Goal: Information Seeking & Learning: Check status

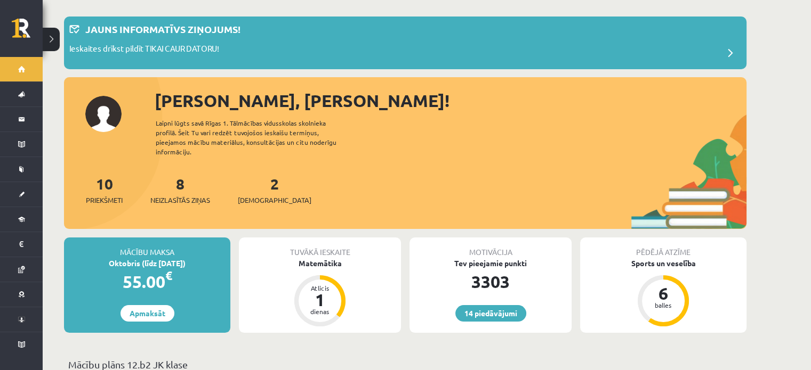
scroll to position [213, 0]
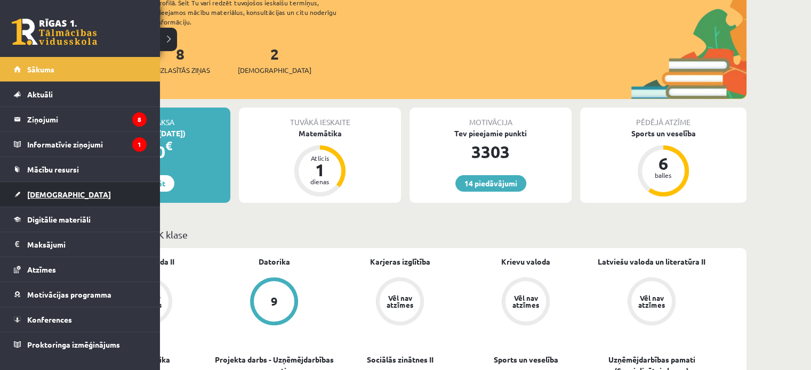
click at [46, 195] on span "[DEMOGRAPHIC_DATA]" at bounding box center [69, 195] width 84 height 10
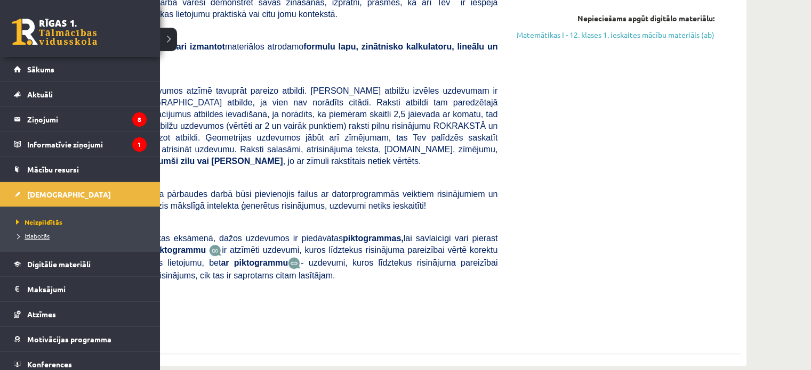
click at [41, 238] on span "Izlabotās" at bounding box center [31, 236] width 36 height 9
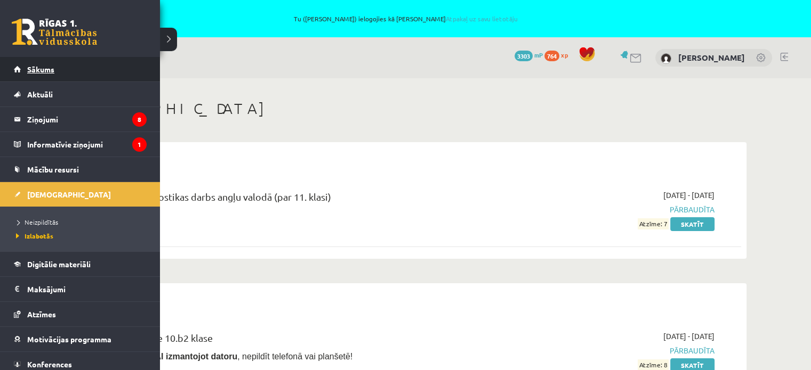
click at [36, 71] on span "Sākums" at bounding box center [40, 69] width 27 height 10
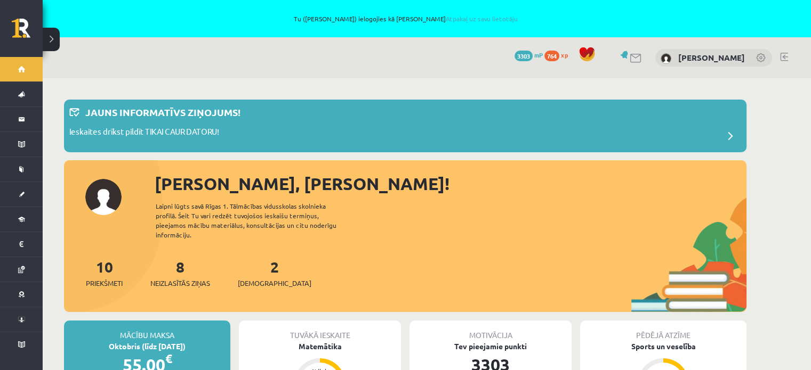
click at [251, 267] on div "2 Ieskaites" at bounding box center [275, 272] width 74 height 33
click at [250, 278] on span "[DEMOGRAPHIC_DATA]" at bounding box center [275, 283] width 74 height 11
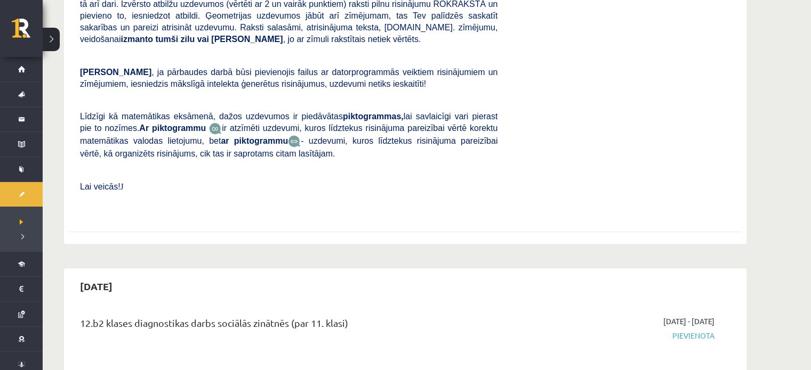
scroll to position [426, 0]
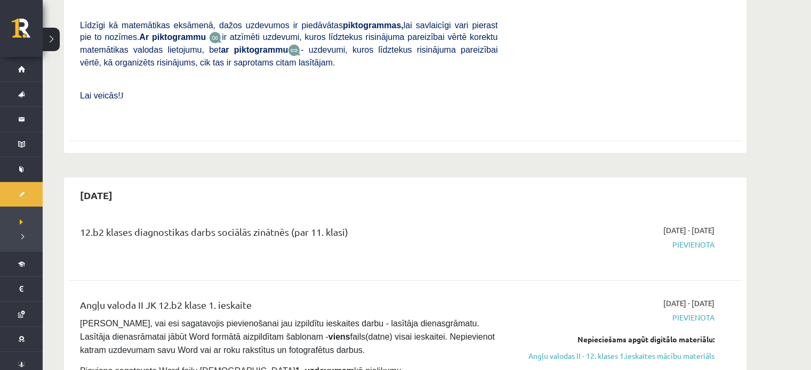
drag, startPoint x: 72, startPoint y: 209, endPoint x: 409, endPoint y: 206, distance: 336.3
click at [409, 225] on div "12.b2 klases diagnostikas darbs sociālās zinātnēs (par 11. klasi)" at bounding box center [288, 244] width 433 height 38
click at [537, 225] on div "2025-09-16 - 2025-09-30 Pievienota" at bounding box center [613, 244] width 217 height 38
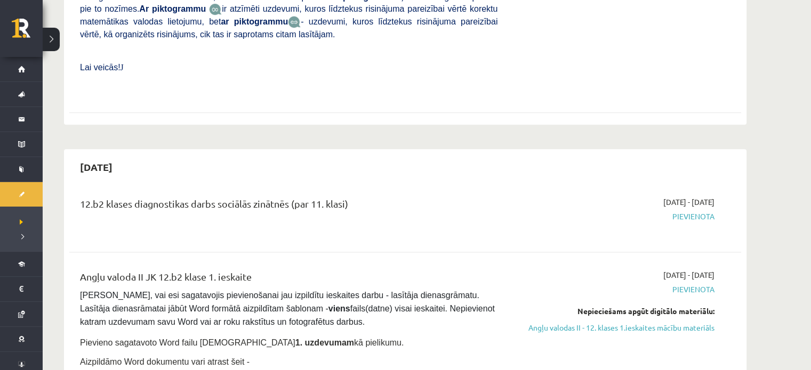
scroll to position [373, 0]
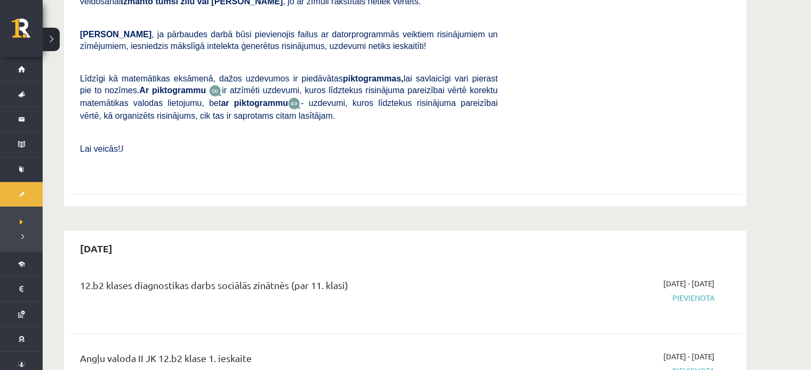
click at [389, 290] on div "12.b2 klases diagnostikas darbs sociālās zinātnēs (par 11. klasi)" at bounding box center [288, 297] width 433 height 38
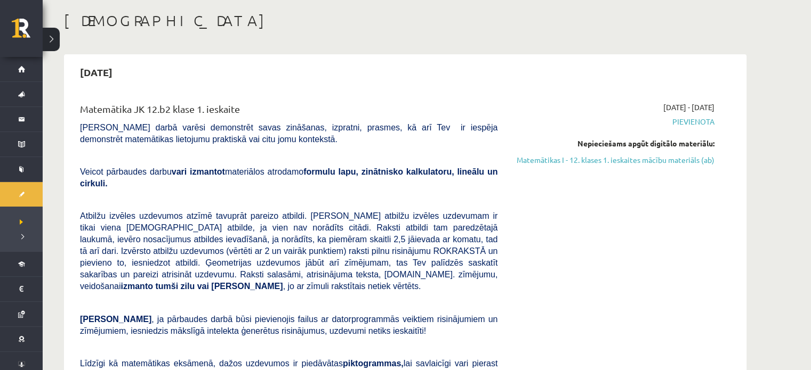
scroll to position [0, 0]
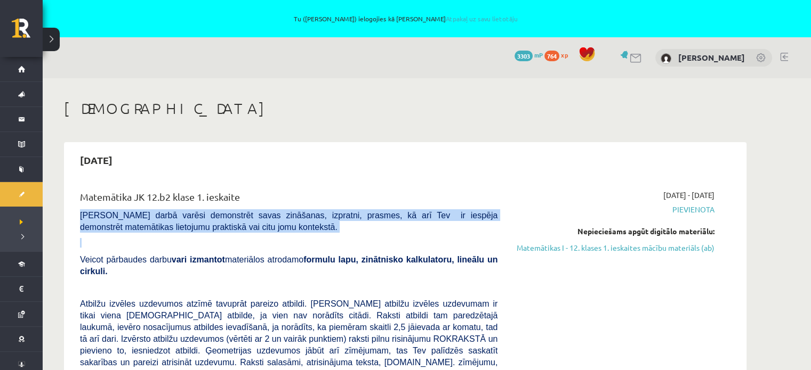
drag, startPoint x: 75, startPoint y: 213, endPoint x: 86, endPoint y: 243, distance: 32.1
click at [86, 243] on div "Matemātika JK 12.b2 klase 1. ieskaite Pārbaudes darbā varēsi demonstrēt savas z…" at bounding box center [288, 370] width 433 height 360
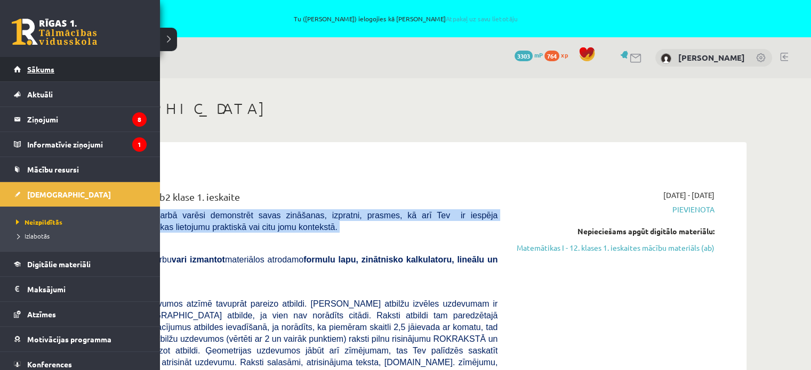
click at [38, 69] on span "Sākums" at bounding box center [40, 69] width 27 height 10
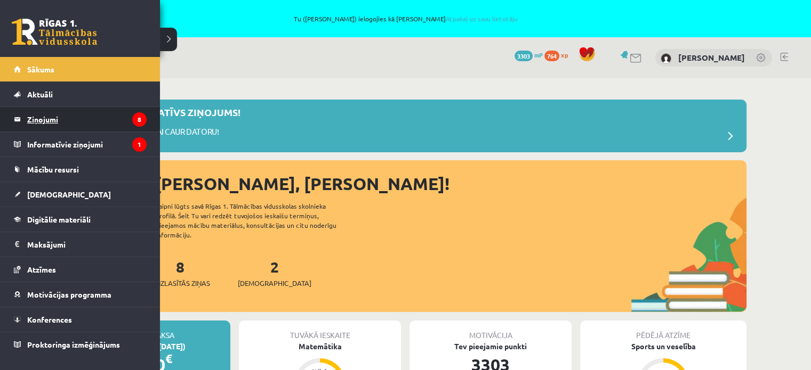
click at [68, 120] on legend "Ziņojumi 8" at bounding box center [86, 119] width 119 height 25
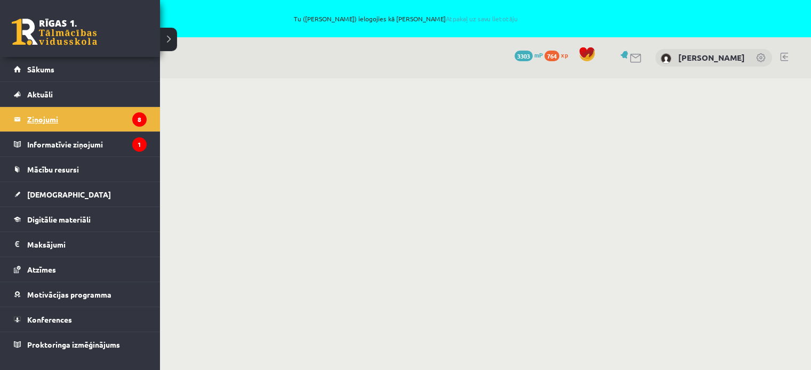
click at [54, 118] on legend "Ziņojumi 8" at bounding box center [86, 119] width 119 height 25
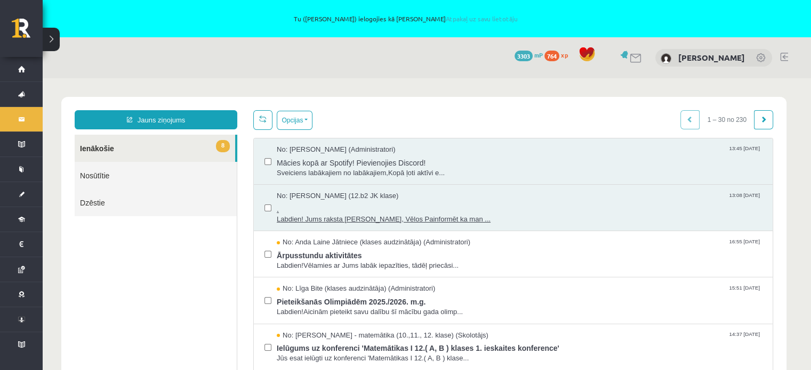
click at [319, 217] on span "Labdien! Jums raksta Leons Laikovskis, Vēlos Painformēt ka man ..." at bounding box center [519, 220] width 485 height 10
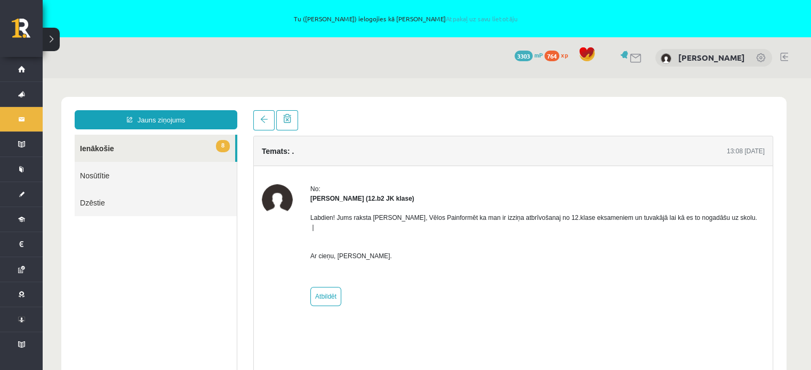
click at [475, 268] on div "Labdien! Jums raksta Leons Laikovskis, Vēlos Painformēt ka man ir izziņa atbrīv…" at bounding box center [537, 242] width 454 height 76
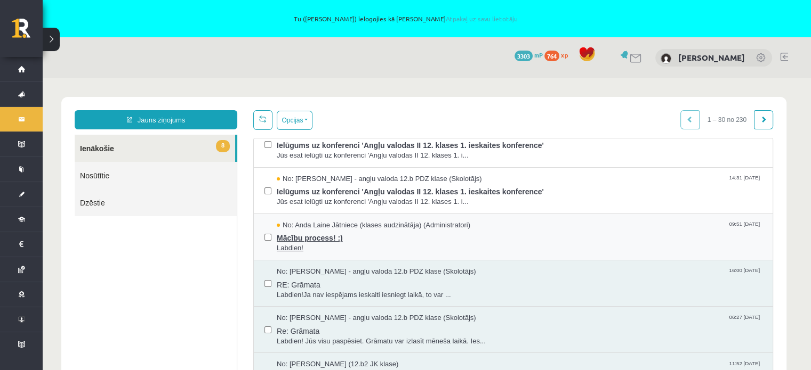
scroll to position [267, 0]
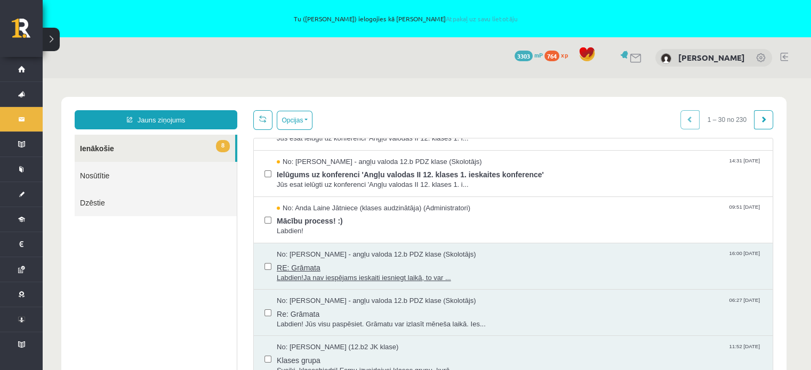
click at [320, 277] on span "Labdien!Ja nav iespējams ieskaiti iesniegt laikā, to var ..." at bounding box center [519, 278] width 485 height 10
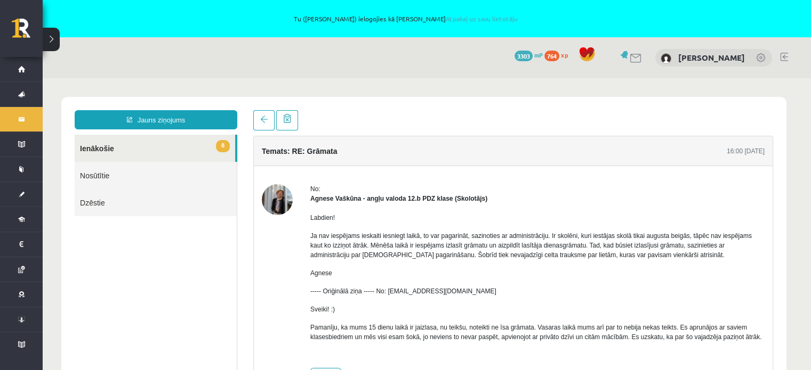
scroll to position [0, 0]
click at [550, 285] on div "Labdien! Ja nav iespējams ieskaiti iesniegt laikā, to var pagarināt, sazinoties…" at bounding box center [537, 282] width 454 height 157
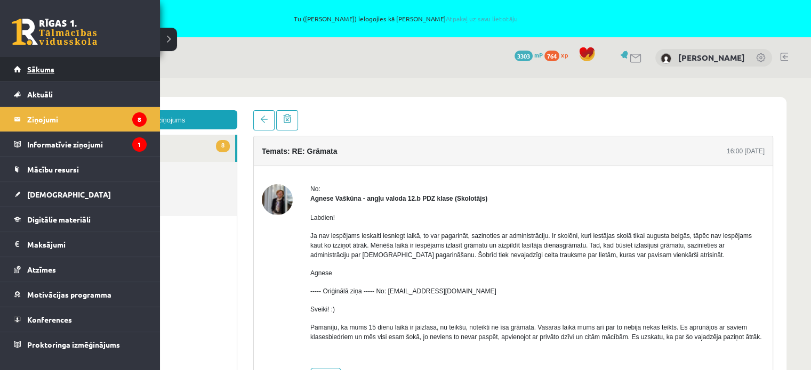
click at [34, 69] on span "Sākums" at bounding box center [40, 69] width 27 height 10
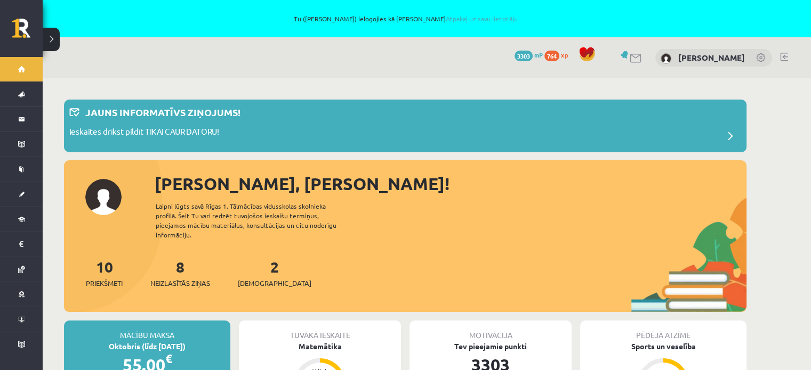
click at [443, 269] on div "10 Priekšmeti 8 Neizlasītās ziņas 2 Ieskaites" at bounding box center [405, 284] width 682 height 57
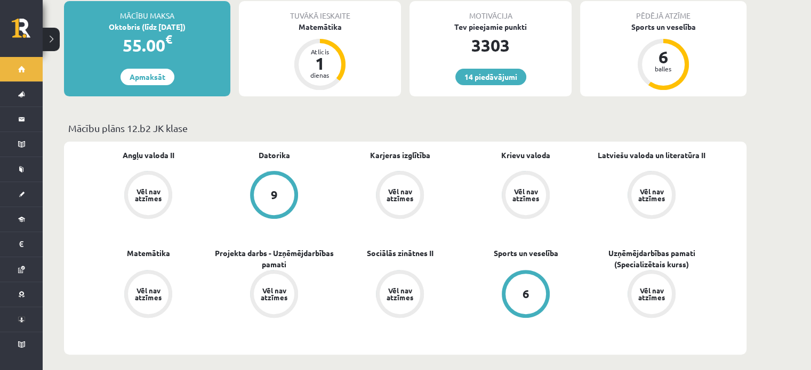
click at [354, 339] on div "Angļu valoda II Vēl nav atzīmes [GEOGRAPHIC_DATA] 9 Karjeras izglītība Vēl nav …" at bounding box center [405, 248] width 682 height 213
click at [149, 287] on div "Vēl nav atzīmes" at bounding box center [148, 294] width 30 height 14
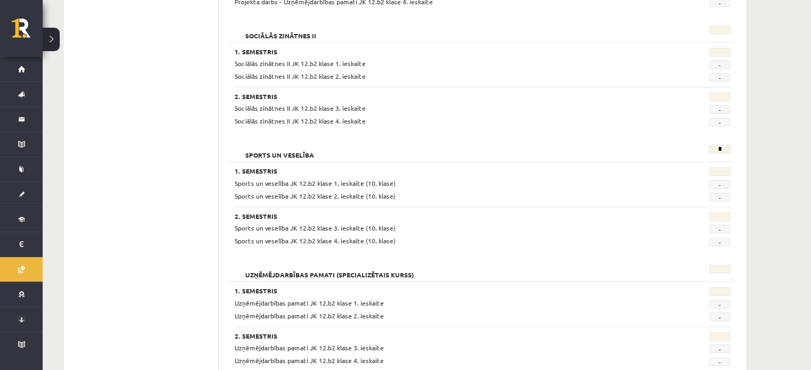
scroll to position [945, 0]
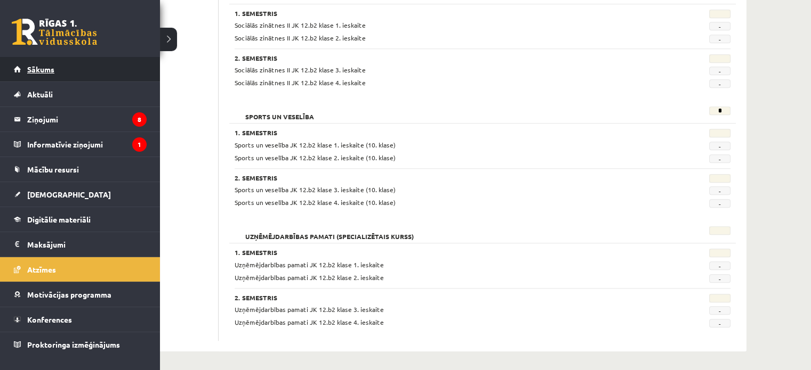
click at [43, 76] on link "Sākums" at bounding box center [80, 69] width 133 height 25
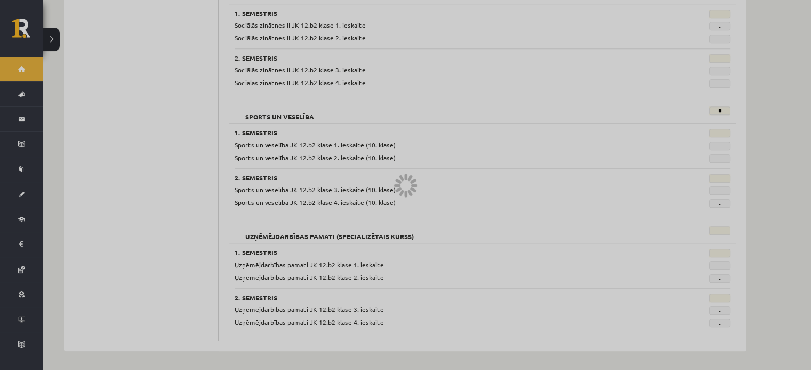
scroll to position [809, 0]
